Goal: Task Accomplishment & Management: Manage account settings

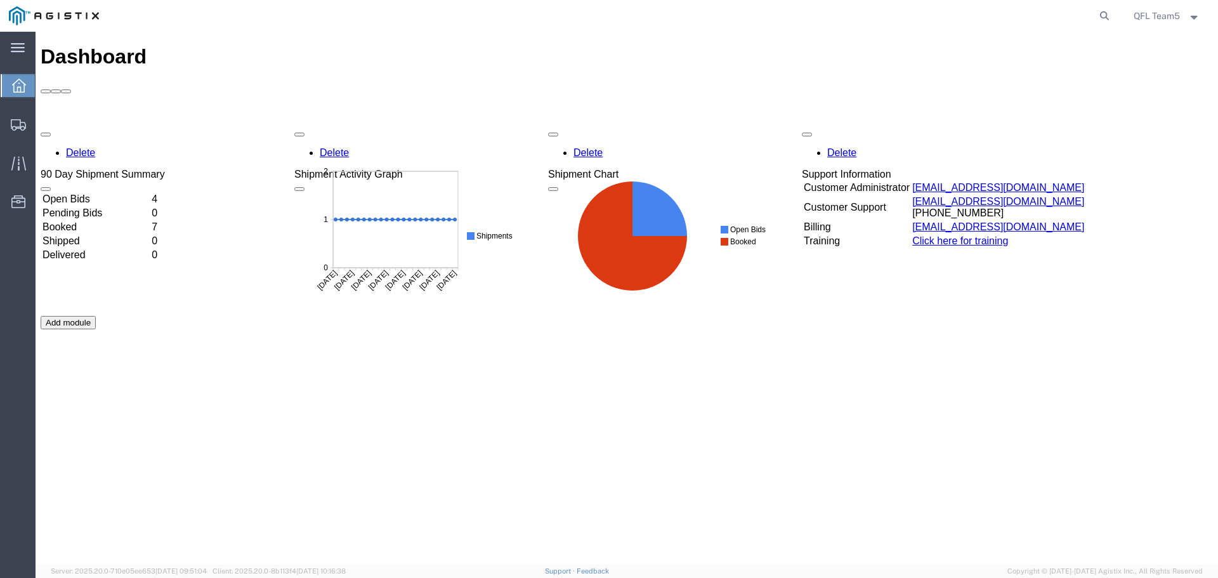
click at [91, 221] on td "Booked" at bounding box center [96, 227] width 108 height 13
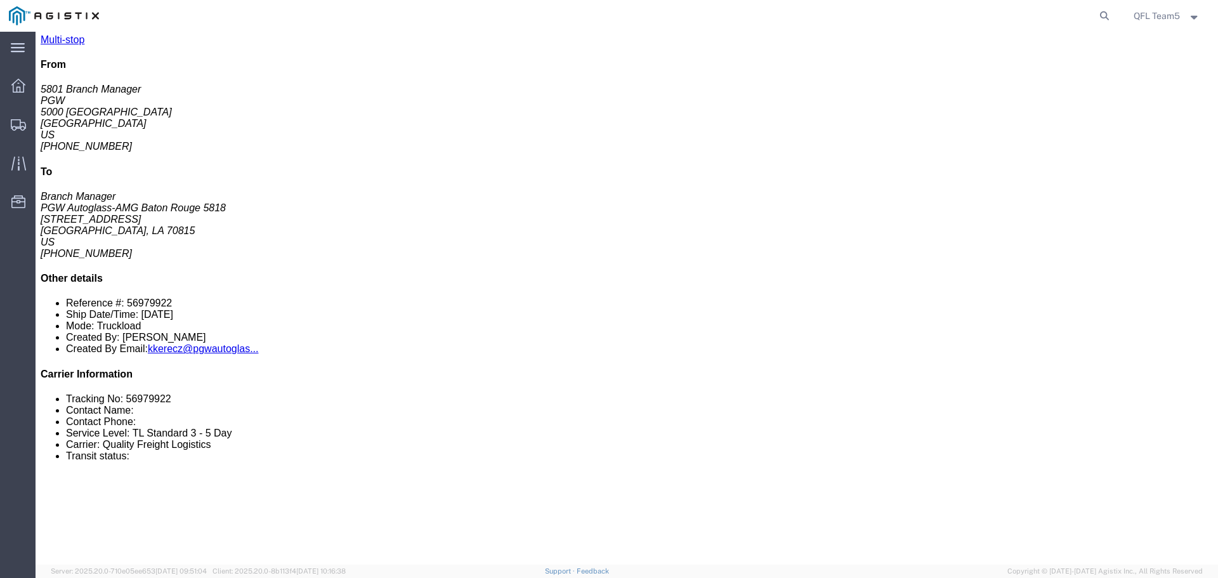
scroll to position [190, 0]
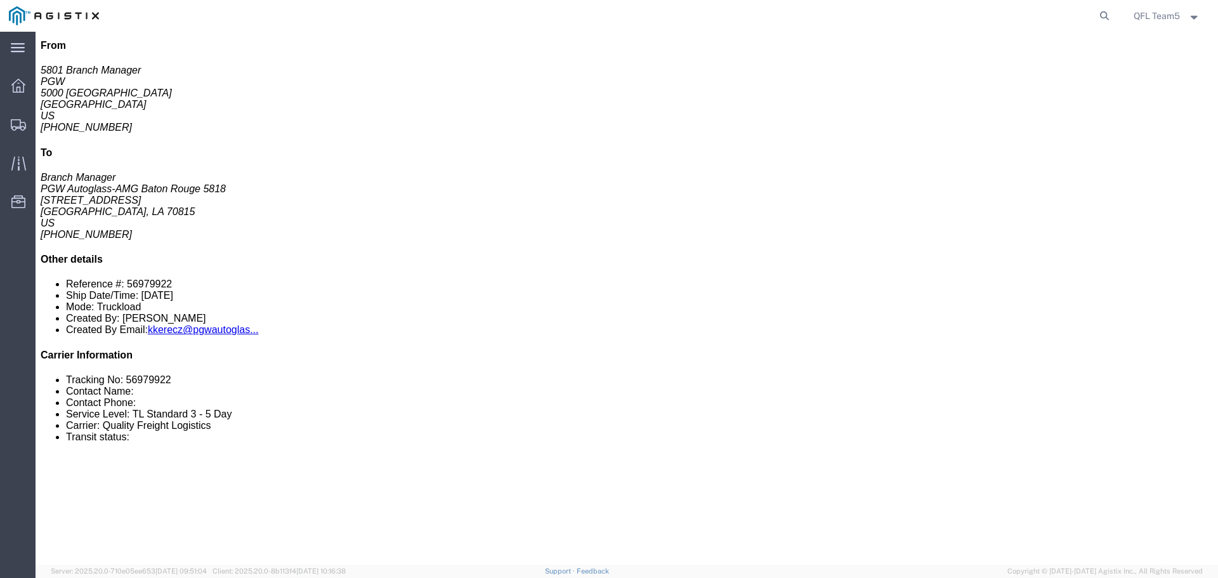
click link "Confirm"
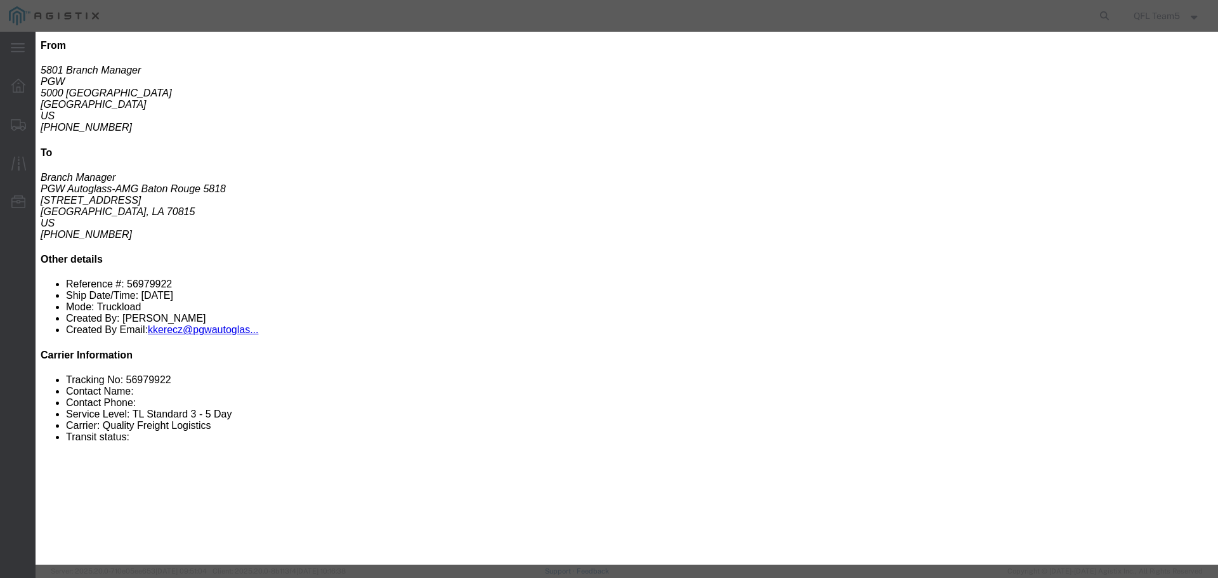
paste input "56979922"
type input "56979922"
click input "text"
type input "[PERSON_NAME]"
click input "text"
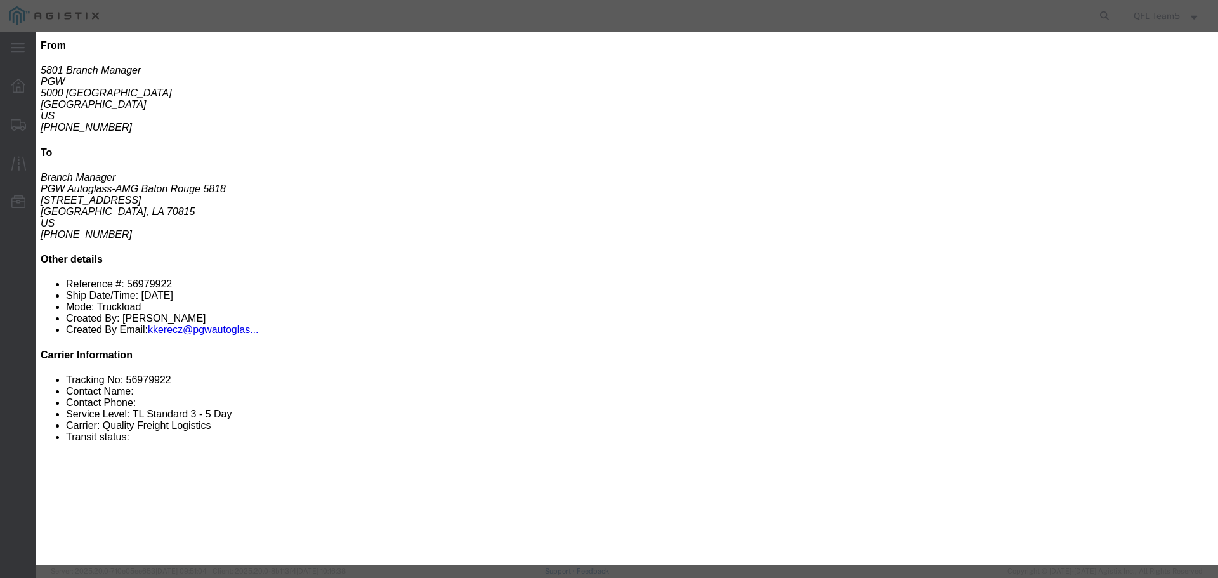
type input "2483139196"
click button "Submit"
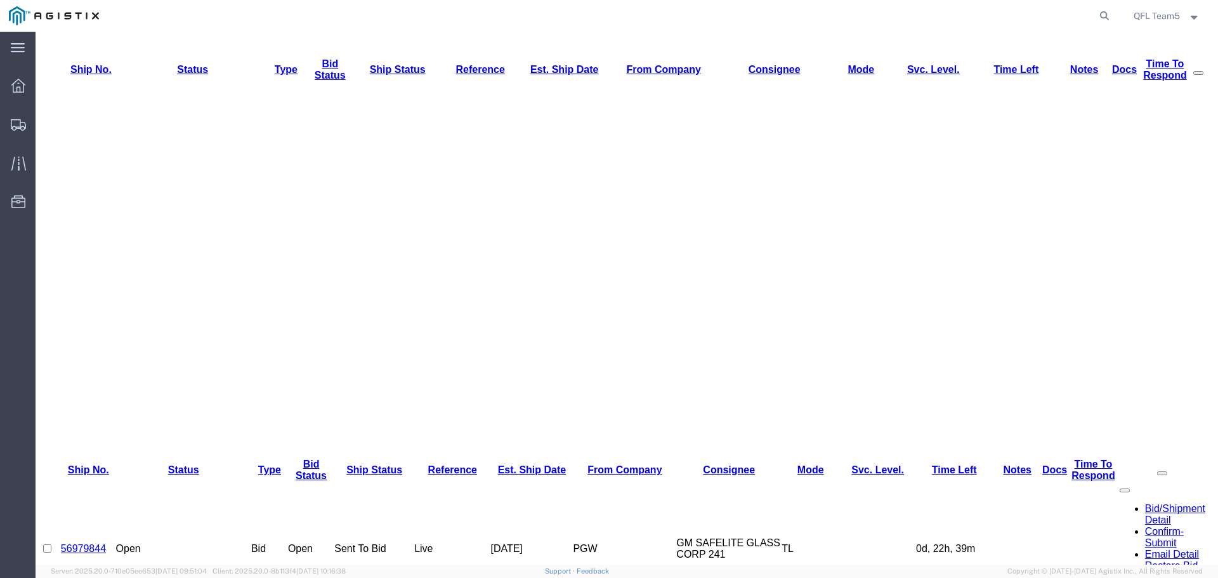
scroll to position [0, 0]
